Goal: Task Accomplishment & Management: Manage account settings

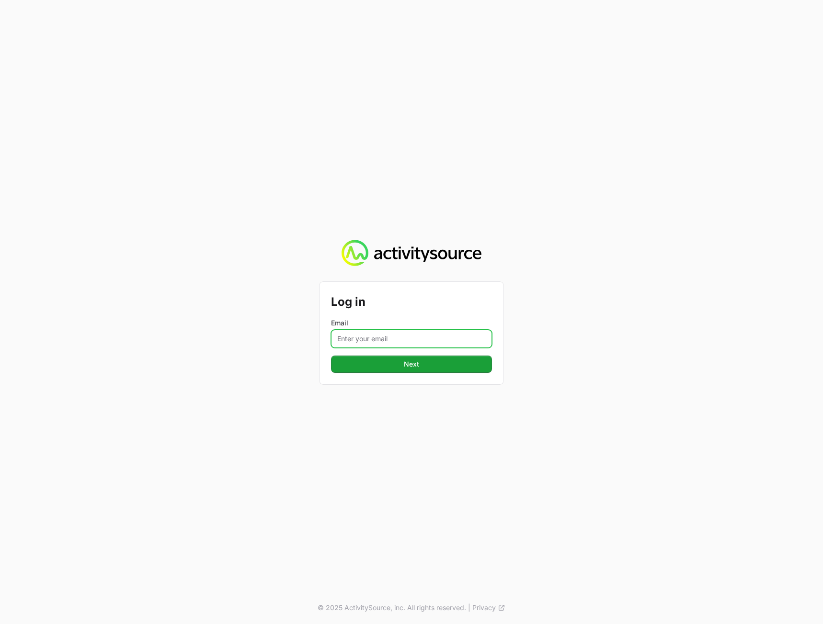
click at [361, 342] on input "Email" at bounding box center [411, 339] width 161 height 18
paste input "[PERSON_NAME][EMAIL_ADDRESS][DOMAIN_NAME]"
type input "[PERSON_NAME][EMAIL_ADDRESS][DOMAIN_NAME]"
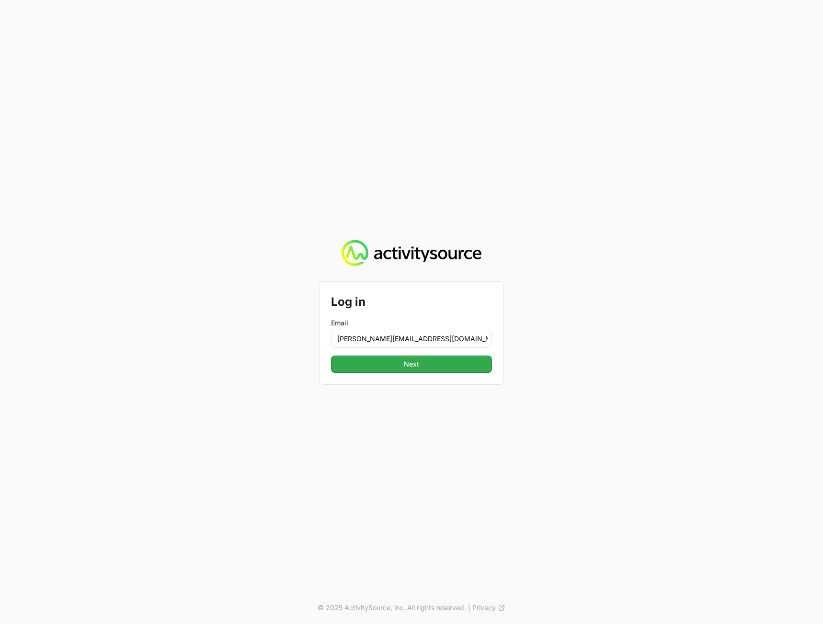
drag, startPoint x: 679, startPoint y: 327, endPoint x: 480, endPoint y: 365, distance: 202.8
click at [675, 326] on div "Log in Email [PERSON_NAME][EMAIL_ADDRESS][DOMAIN_NAME] Next Next © 2025 Activit…" at bounding box center [411, 312] width 823 height 624
click at [431, 372] on button "Next Next" at bounding box center [411, 364] width 161 height 17
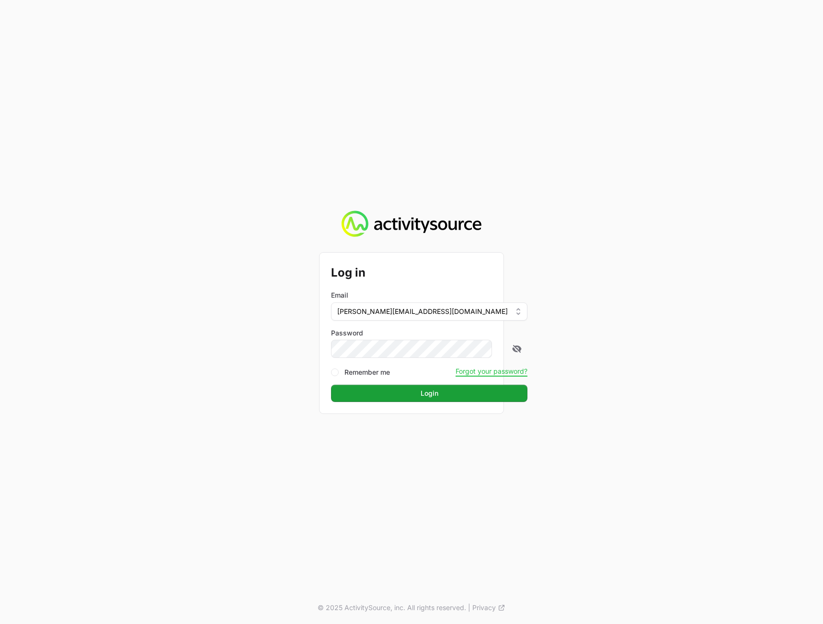
drag, startPoint x: 739, startPoint y: 331, endPoint x: 555, endPoint y: 372, distance: 188.9
click at [737, 330] on div "Log in Email [PERSON_NAME][EMAIL_ADDRESS][DOMAIN_NAME] Password Remember me For…" at bounding box center [411, 312] width 823 height 624
click at [411, 401] on button "Login Login" at bounding box center [429, 393] width 196 height 17
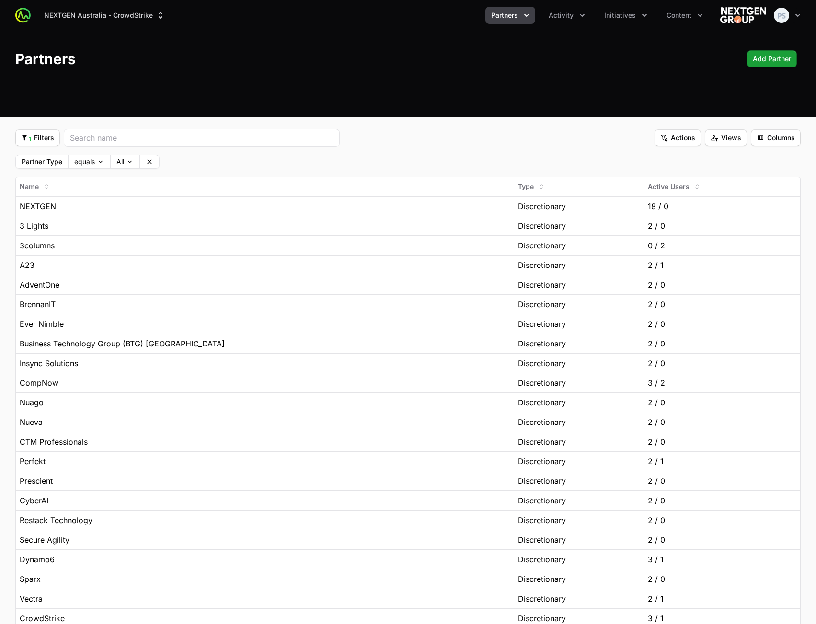
click at [387, 78] on header "Partners Add Partner Add Partner" at bounding box center [408, 59] width 816 height 56
click at [580, 18] on icon "Activity menu" at bounding box center [582, 16] width 10 height 10
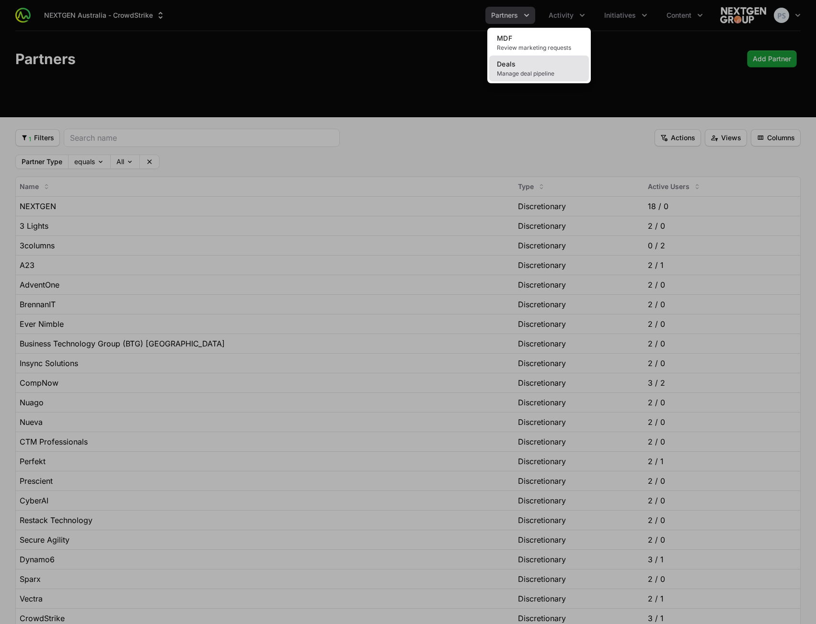
click at [528, 66] on link "Deals Manage deal pipeline" at bounding box center [539, 69] width 100 height 26
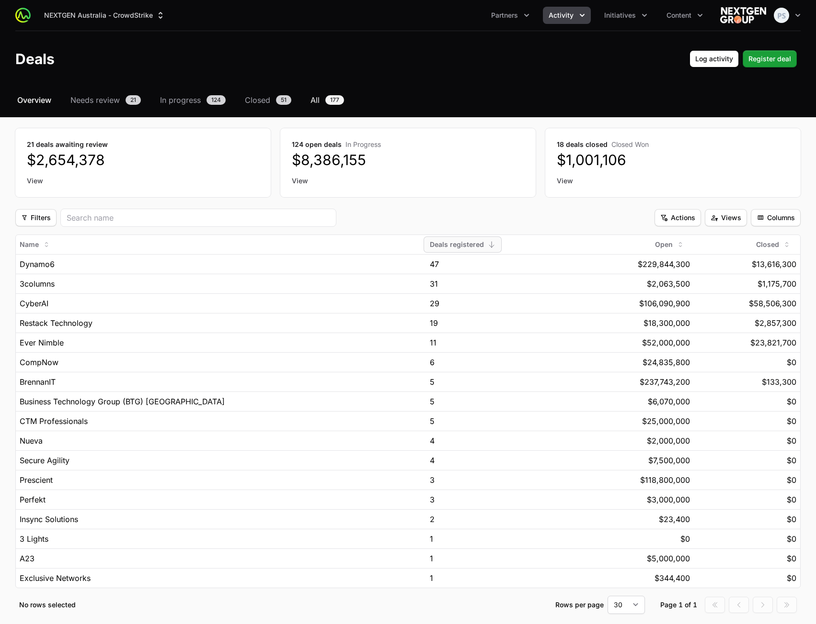
click at [314, 100] on span "All" at bounding box center [314, 99] width 9 height 11
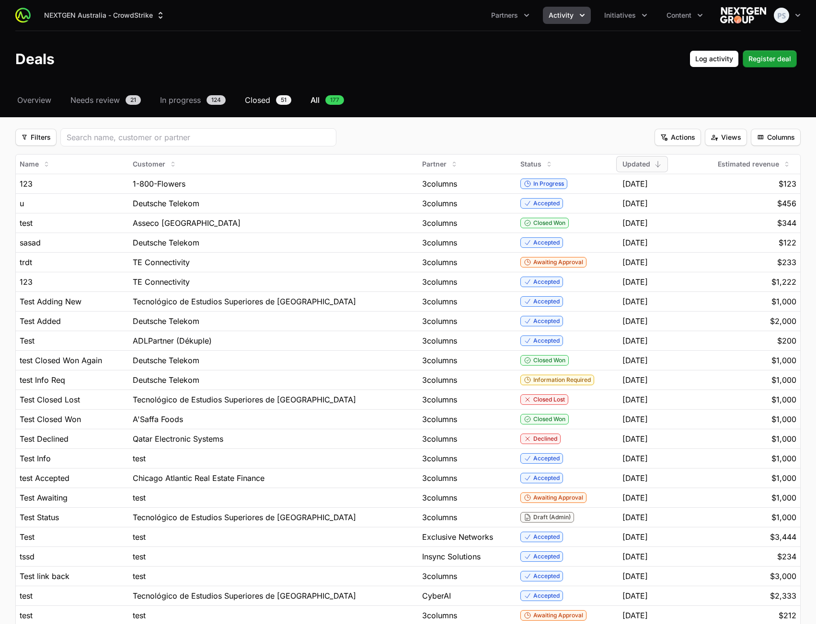
click at [261, 101] on span "Closed" at bounding box center [257, 99] width 25 height 11
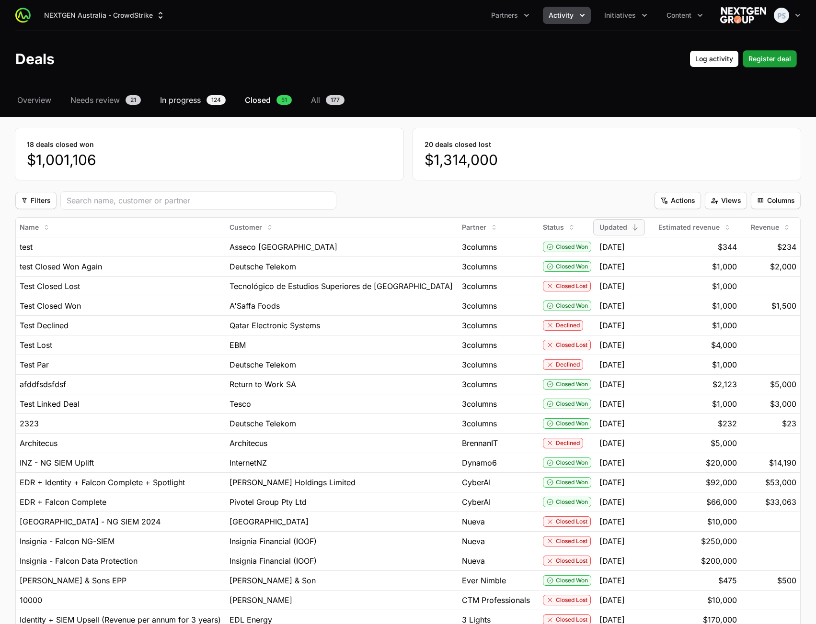
click at [178, 104] on span "In progress" at bounding box center [180, 99] width 41 height 11
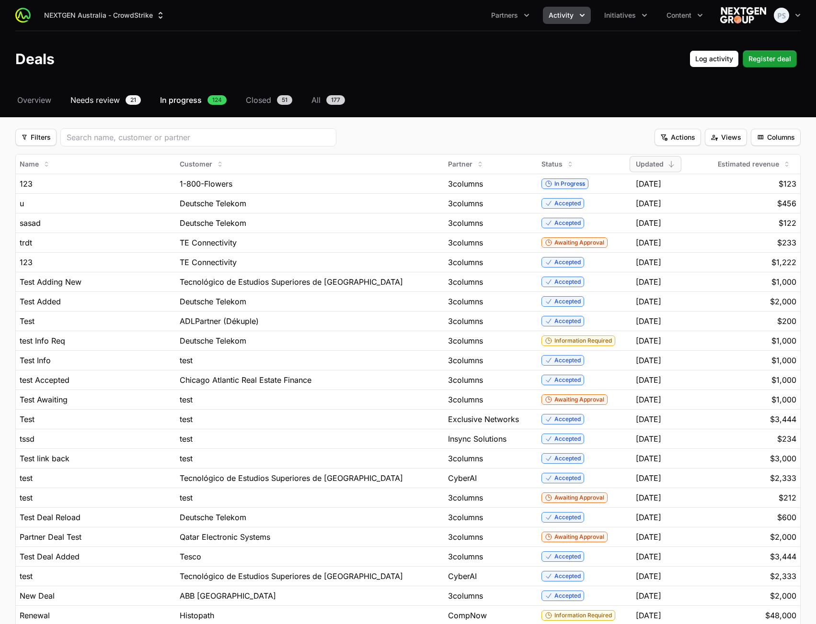
click at [109, 102] on span "Needs review" at bounding box center [94, 99] width 49 height 11
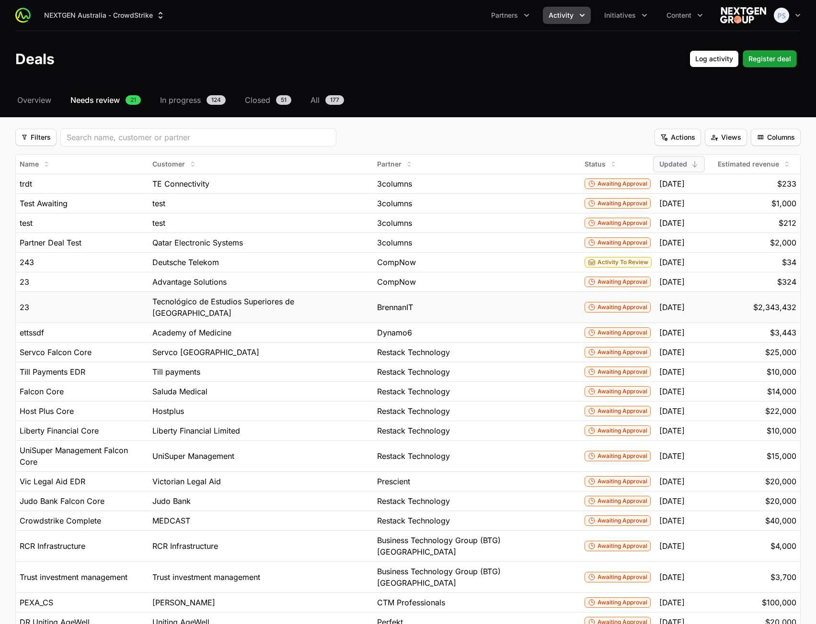
click at [269, 305] on span "Tecnológico de Estudios Superiores de [GEOGRAPHIC_DATA]" at bounding box center [260, 307] width 217 height 23
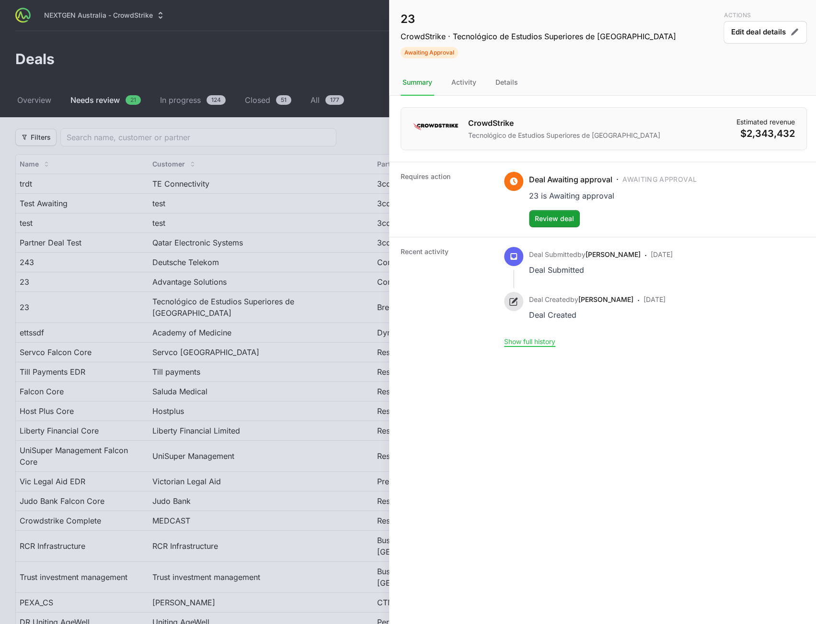
click at [255, 301] on div at bounding box center [408, 312] width 816 height 624
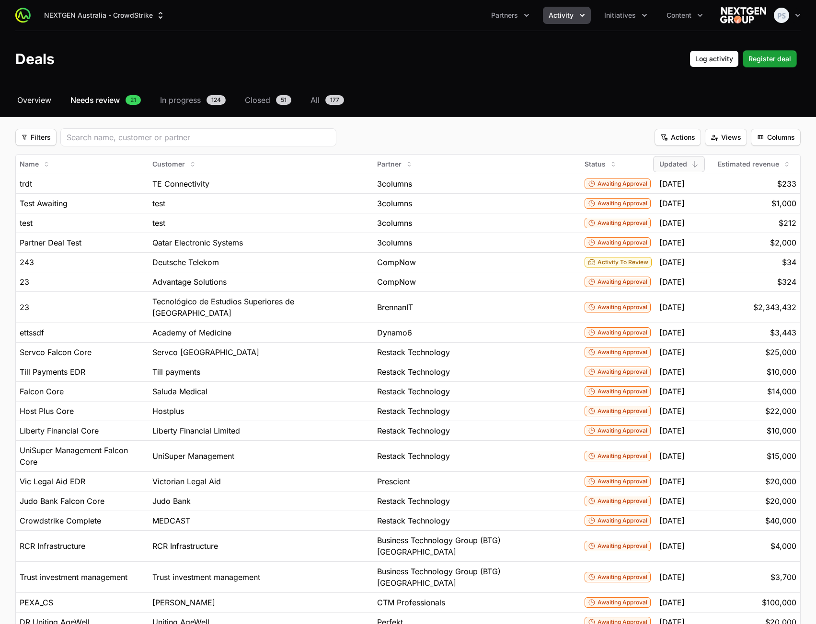
click at [40, 99] on span "Overview" at bounding box center [34, 99] width 34 height 11
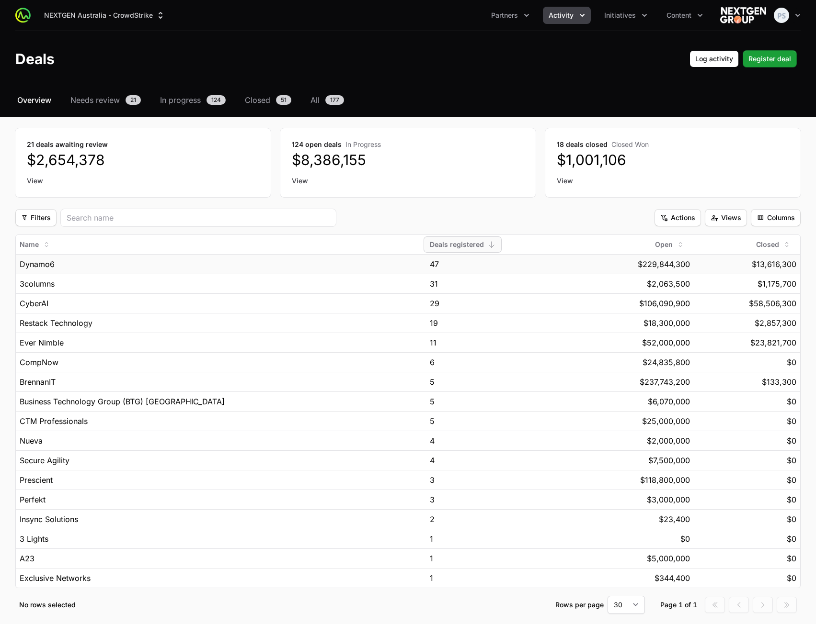
click at [511, 265] on div "47" at bounding box center [502, 264] width 145 height 11
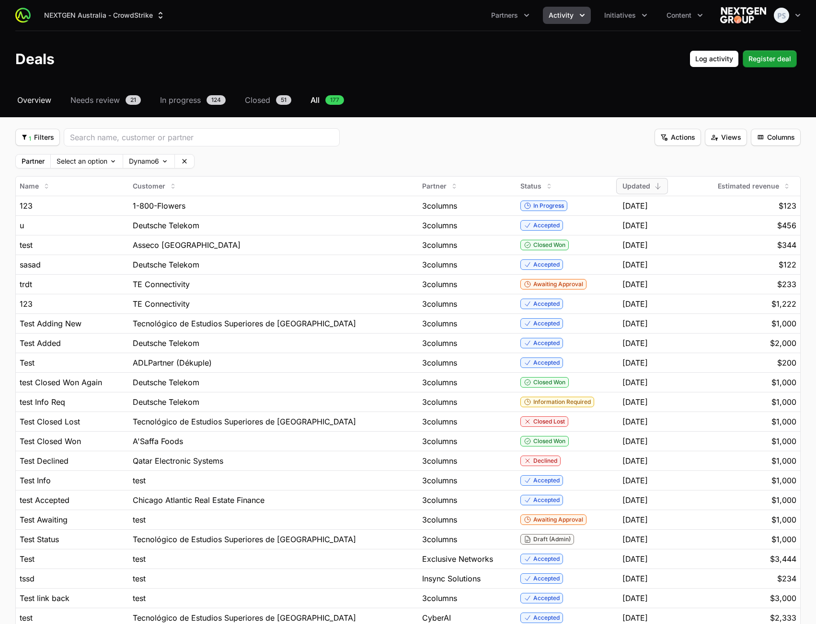
click at [34, 100] on span "Overview" at bounding box center [34, 99] width 34 height 11
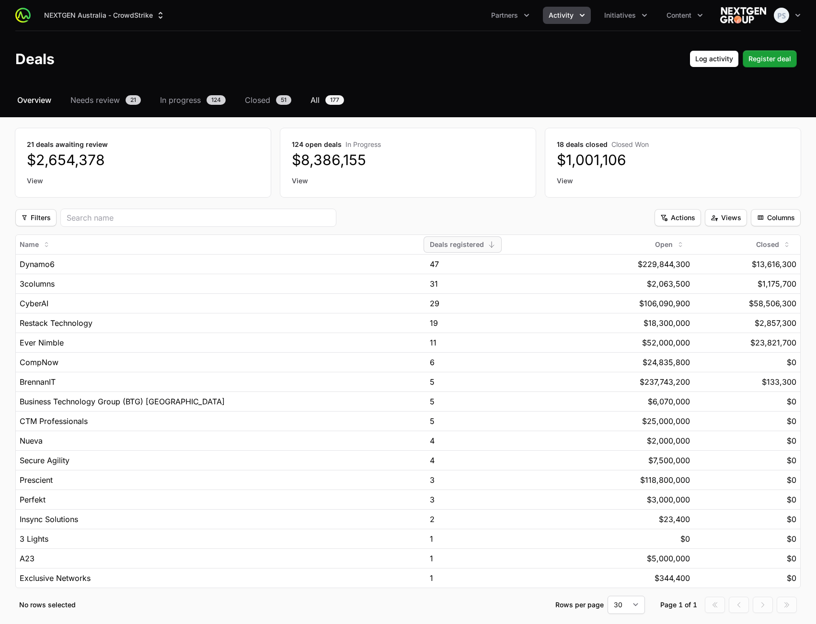
click at [316, 102] on span "All" at bounding box center [314, 99] width 9 height 11
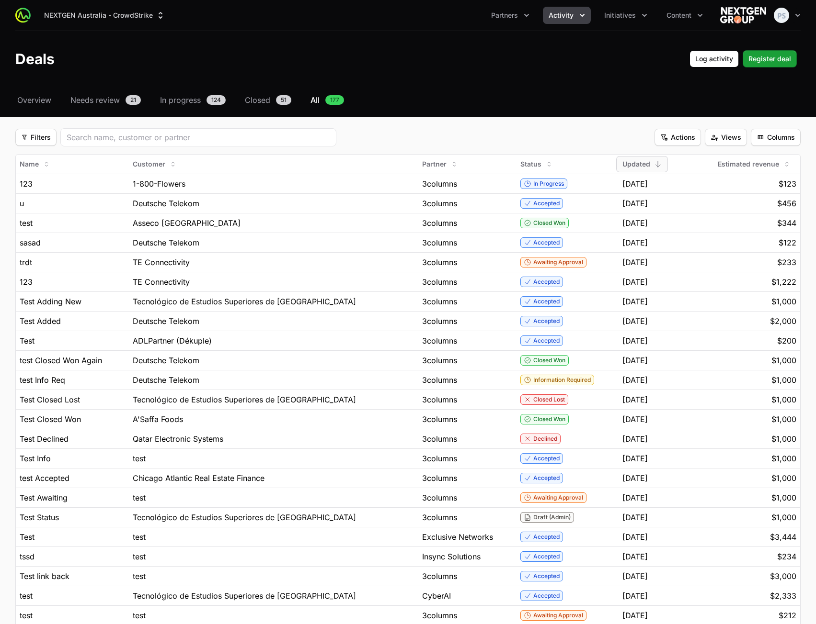
click at [542, 89] on div "NEXTGEN Australia - CrowdStrike Partners Activity Initiatives Content Open user…" at bounding box center [408, 58] width 816 height 117
click at [46, 141] on span "Filters" at bounding box center [36, 137] width 30 height 11
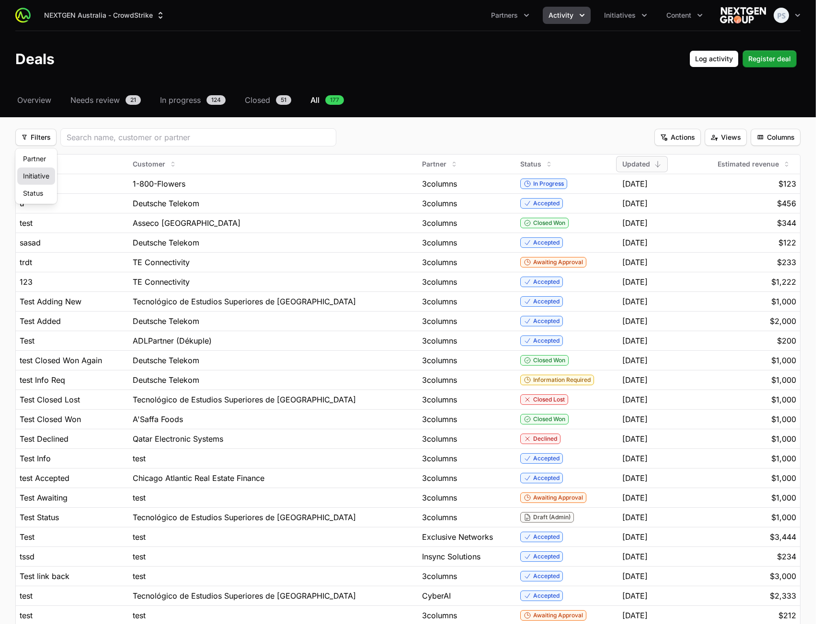
click at [40, 176] on div "Initiative" at bounding box center [36, 176] width 38 height 17
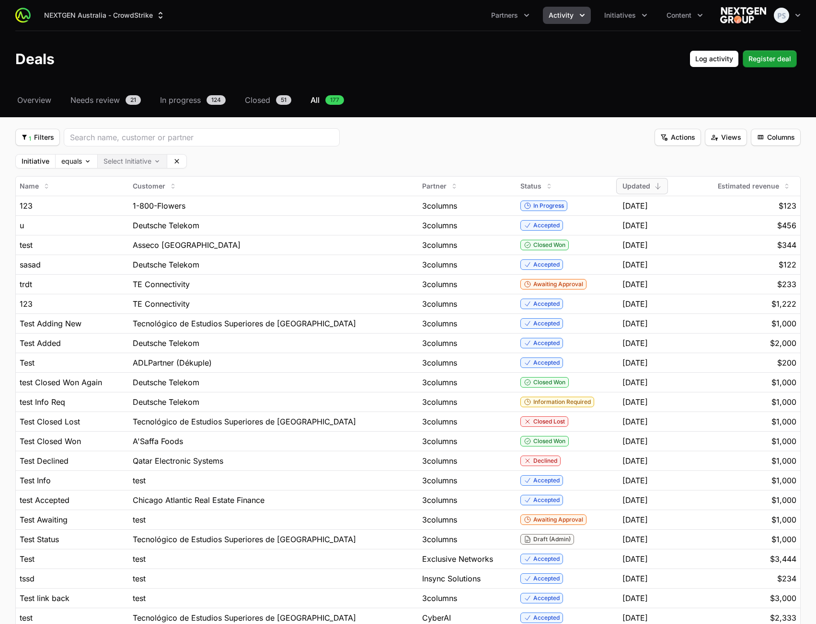
click at [108, 161] on body "NEXTGEN Australia - CrowdStrike Partners Activity Initiatives Content Open user…" at bounding box center [408, 433] width 816 height 867
click at [307, 160] on html "NEXTGEN Australia - CrowdStrike Partners Activity Initiatives Content Open user…" at bounding box center [408, 433] width 816 height 867
click at [36, 142] on span "1 Filters" at bounding box center [37, 137] width 33 height 11
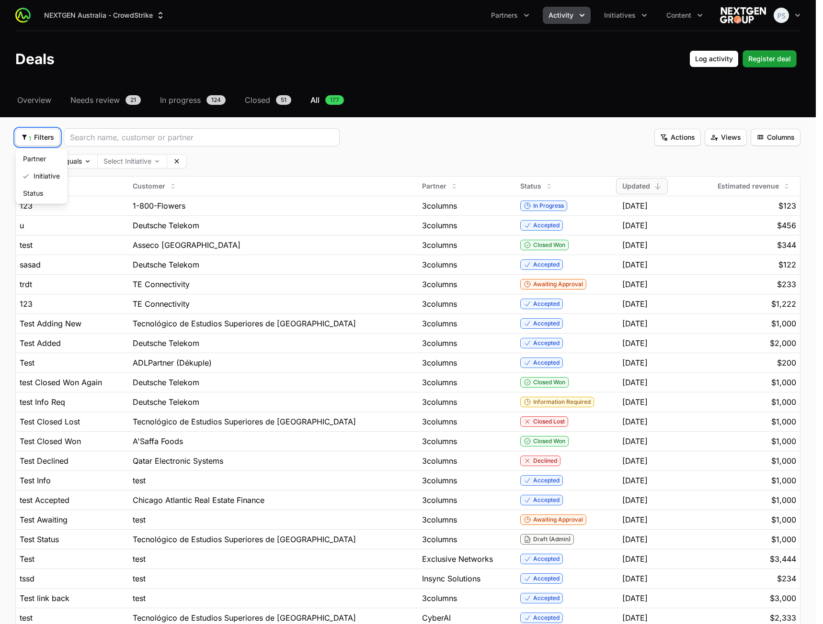
drag, startPoint x: 38, startPoint y: 137, endPoint x: 85, endPoint y: 144, distance: 47.9
click at [38, 137] on html "NEXTGEN Australia - CrowdStrike Partners Activity Initiatives Content Open user…" at bounding box center [411, 433] width 823 height 867
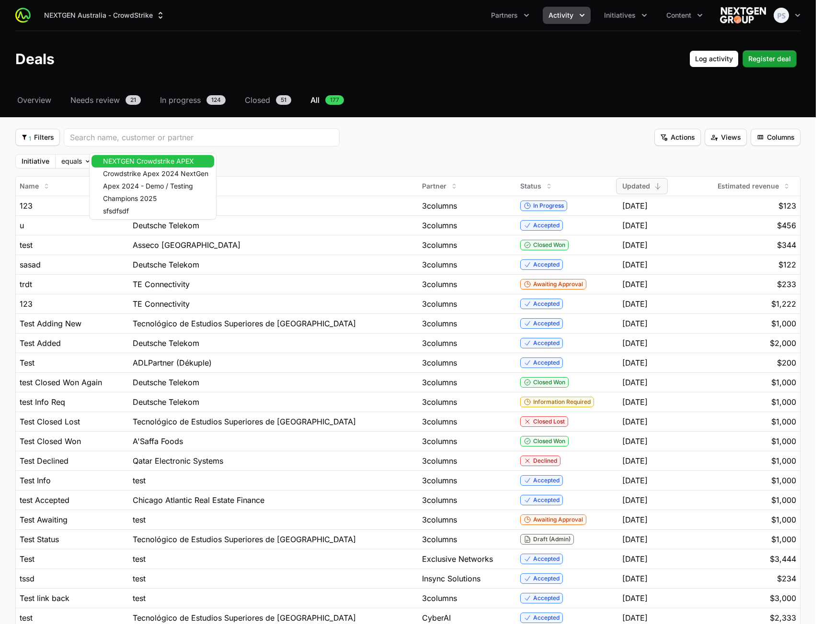
click at [124, 165] on body "NEXTGEN Australia - CrowdStrike Partners Activity Initiatives Content Open user…" at bounding box center [411, 433] width 823 height 867
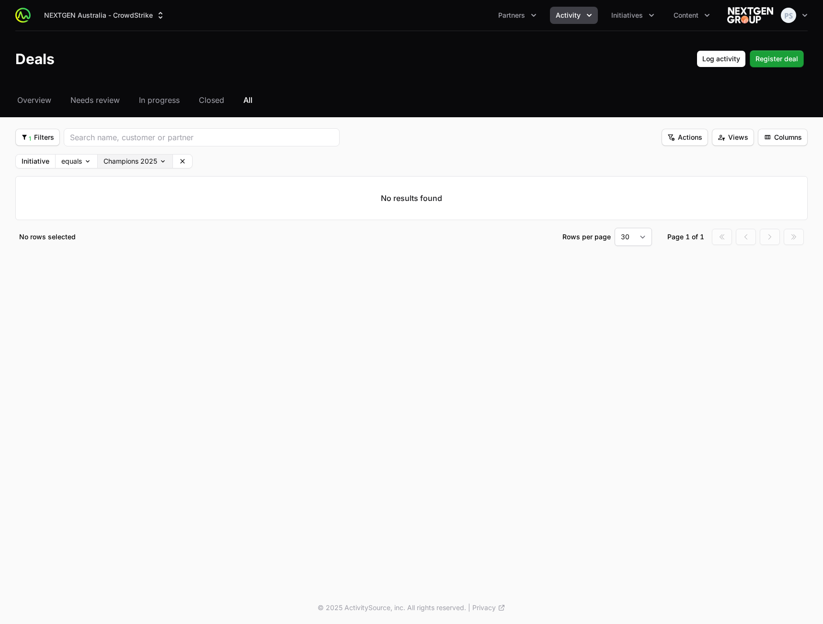
click at [159, 160] on body "NEXTGEN Australia - CrowdStrike Partners Activity Initiatives Content Open user…" at bounding box center [411, 312] width 823 height 624
click at [196, 162] on body "NEXTGEN Australia - CrowdStrike Partners Activity Initiatives Content Open user…" at bounding box center [411, 312] width 823 height 624
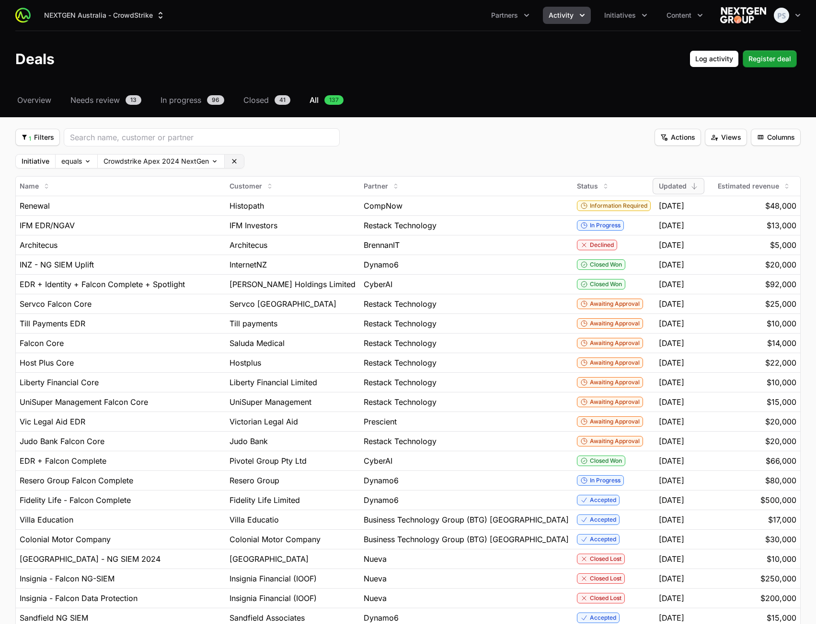
click at [230, 160] on icon at bounding box center [234, 162] width 8 height 8
